Goal: Task Accomplishment & Management: Manage account settings

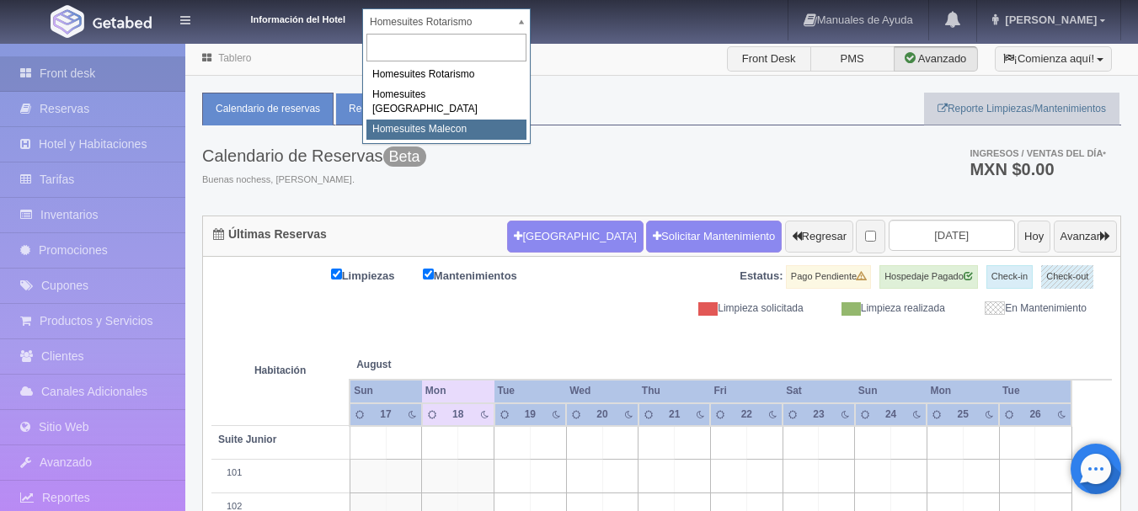
select select "594"
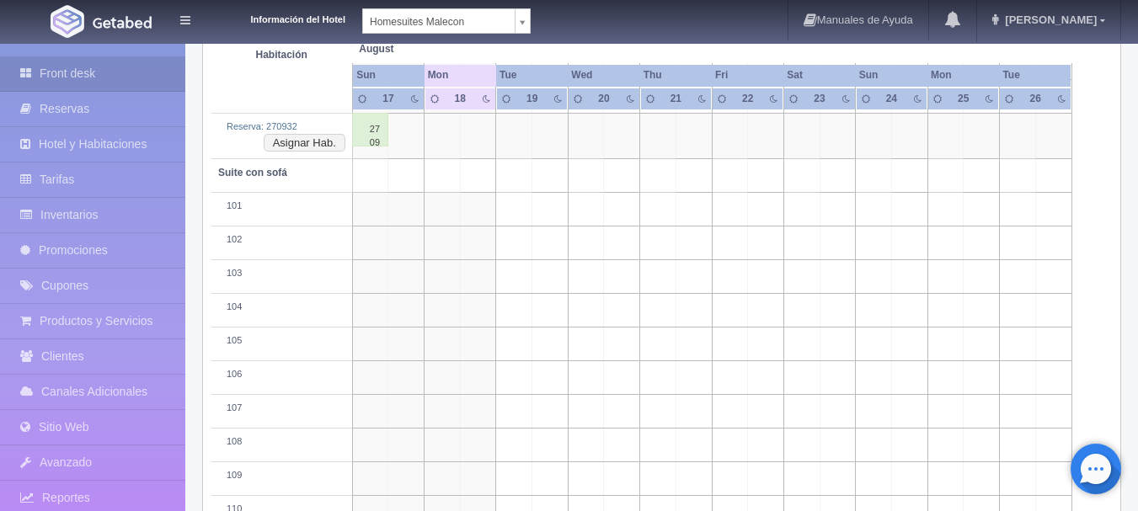
scroll to position [2005, 0]
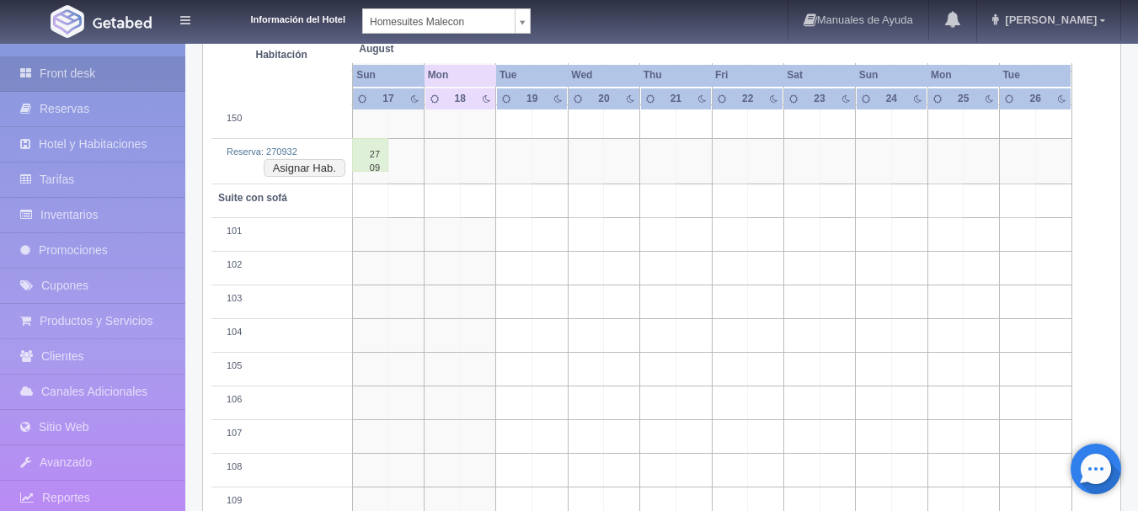
click at [376, 156] on div "270932 / [PERSON_NAME]" at bounding box center [370, 155] width 36 height 34
